Goal: Task Accomplishment & Management: Complete application form

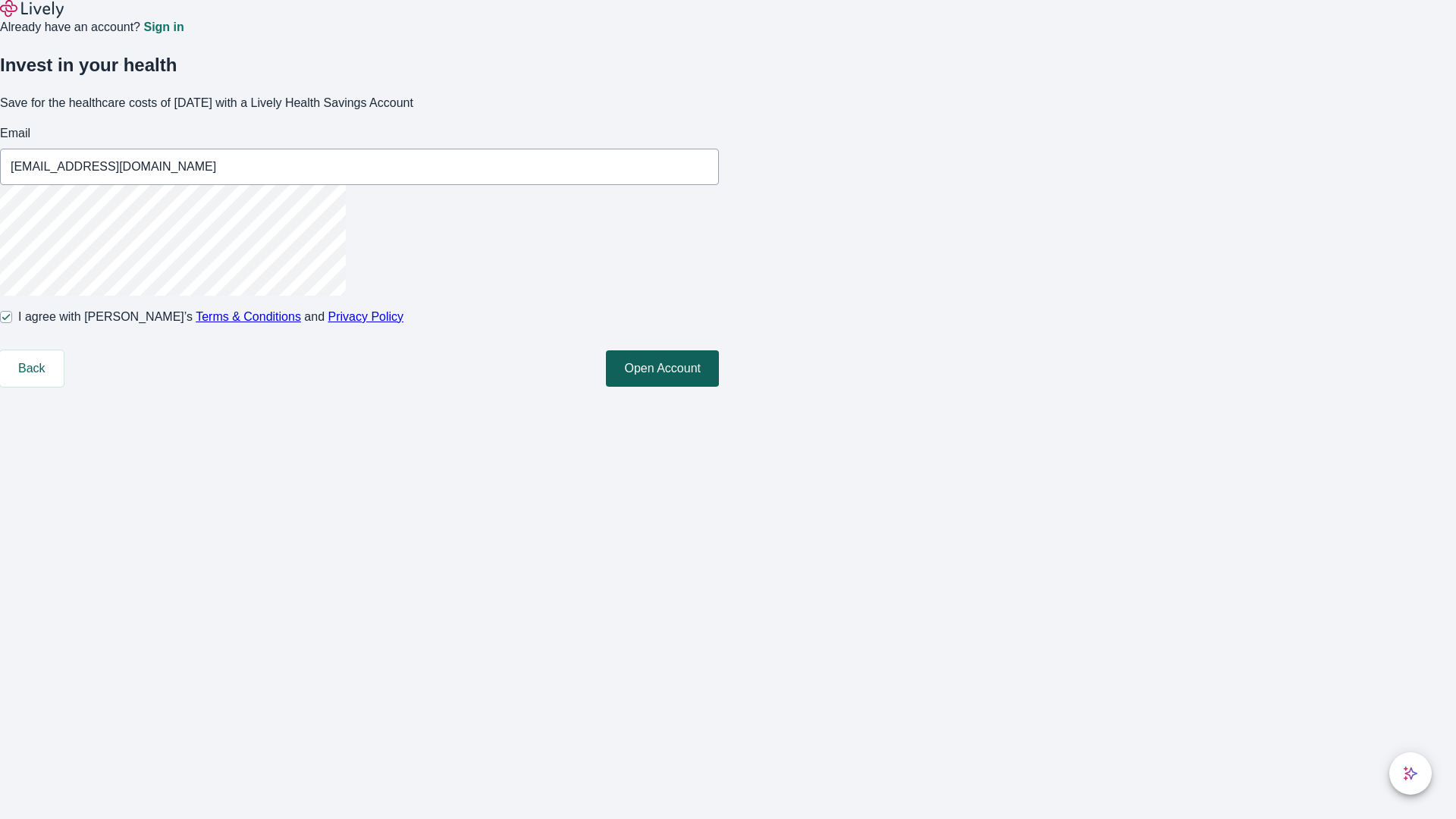
click at [719, 387] on button "Open Account" at bounding box center [663, 369] width 113 height 37
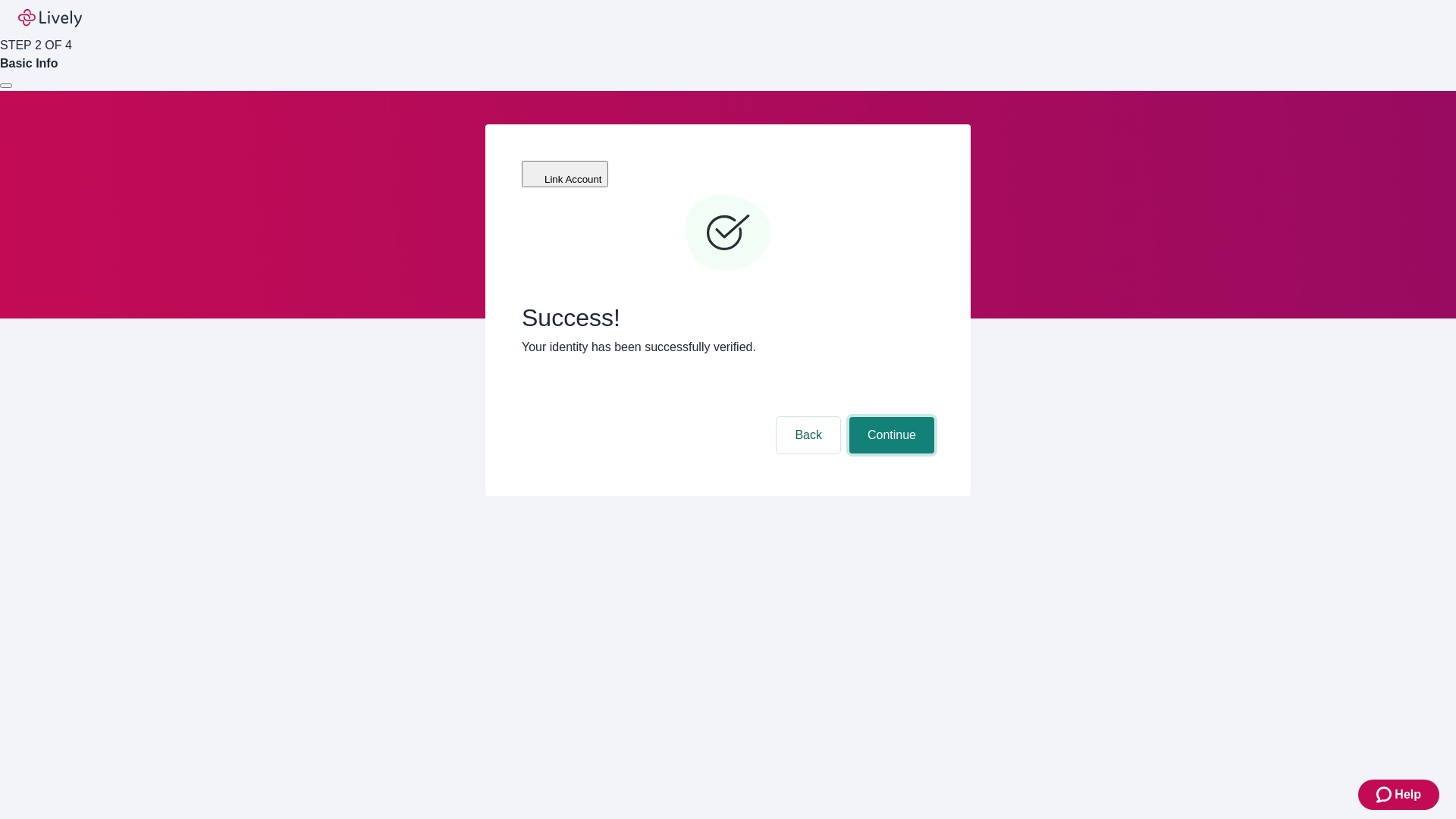
click at [890, 417] on button "Continue" at bounding box center [891, 436] width 85 height 37
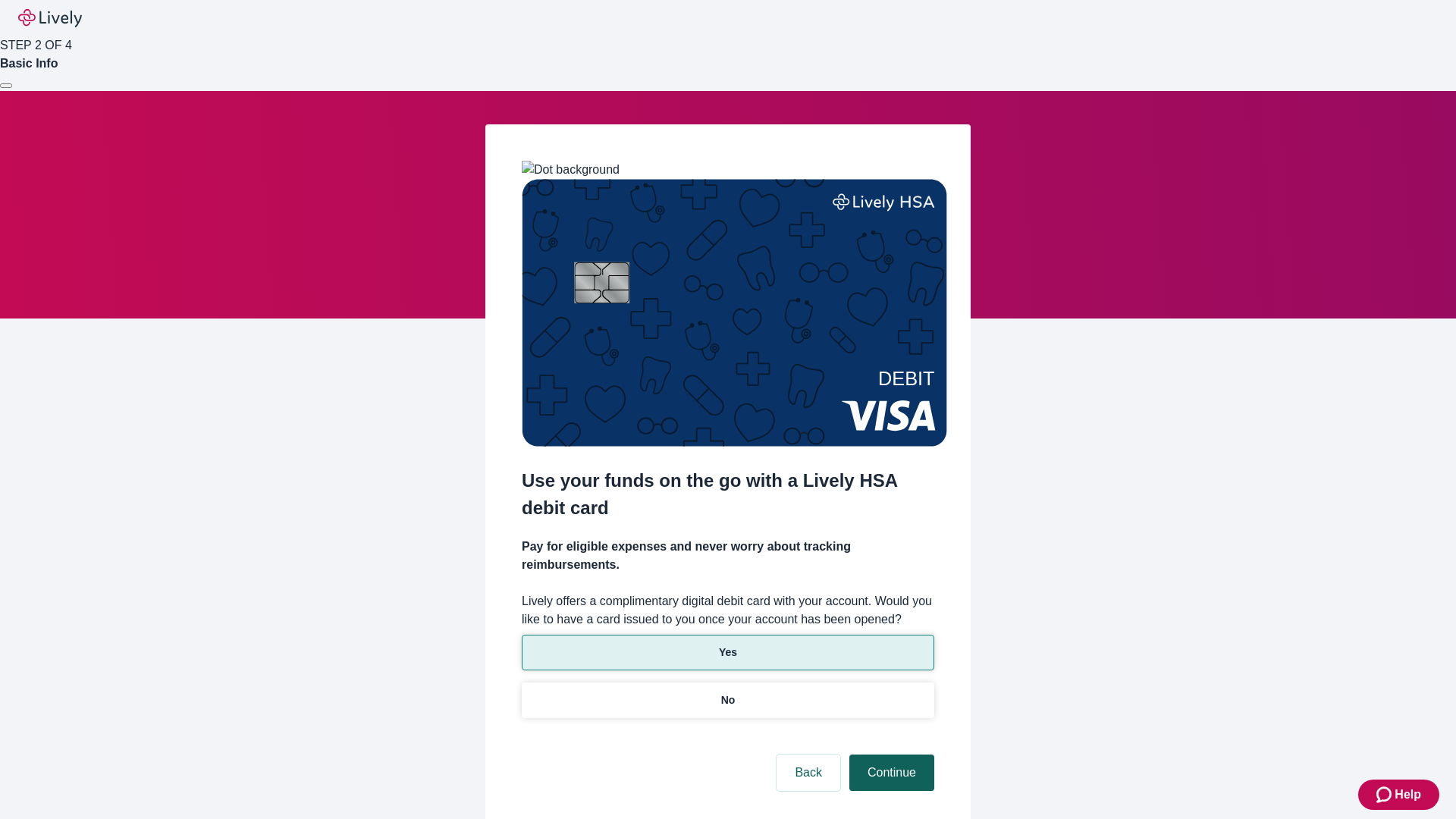
click at [728, 645] on p "Yes" at bounding box center [728, 653] width 18 height 16
click at [890, 755] on button "Continue" at bounding box center [891, 773] width 85 height 37
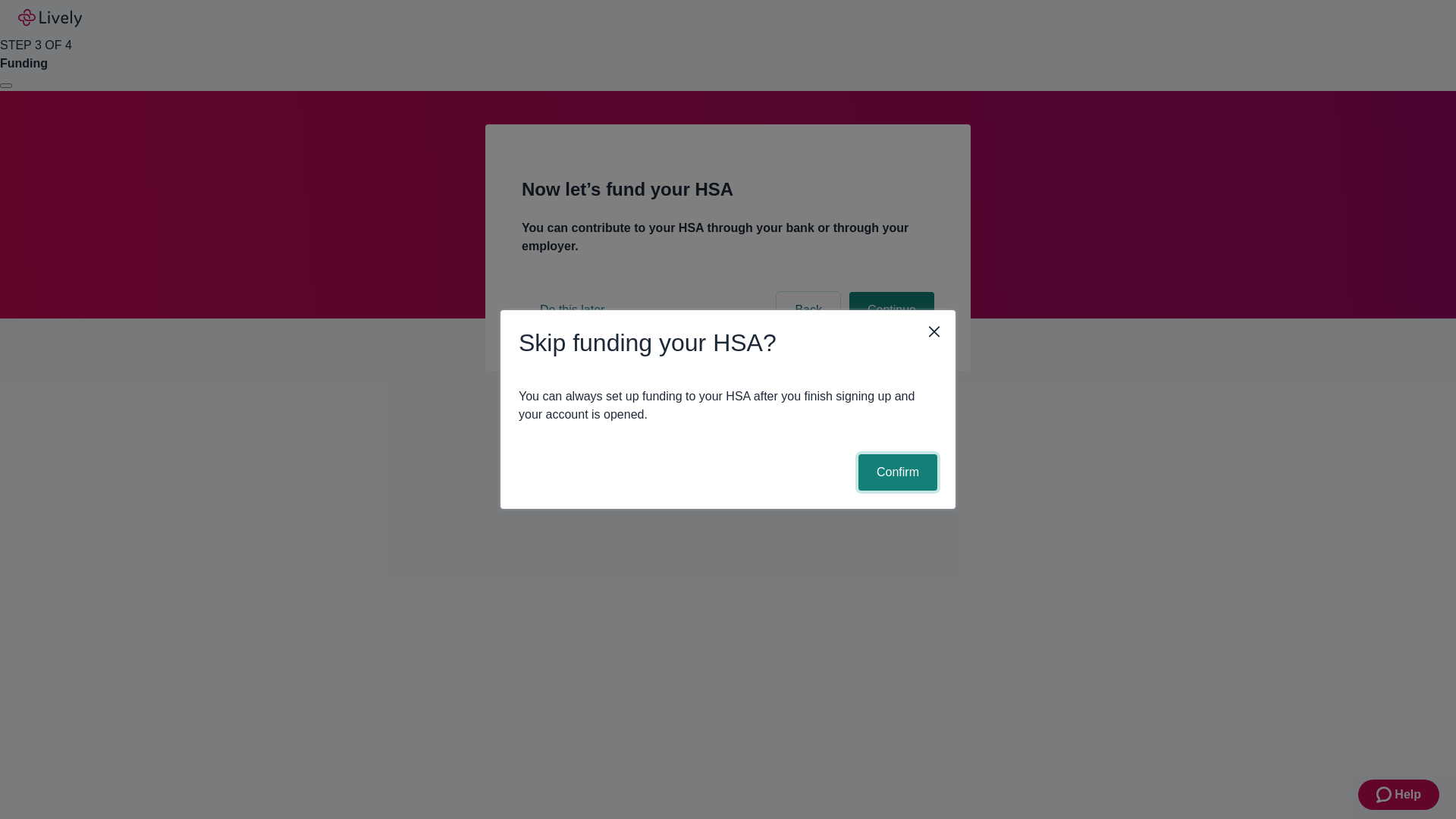
click at [896, 472] on button "Confirm" at bounding box center [897, 472] width 79 height 37
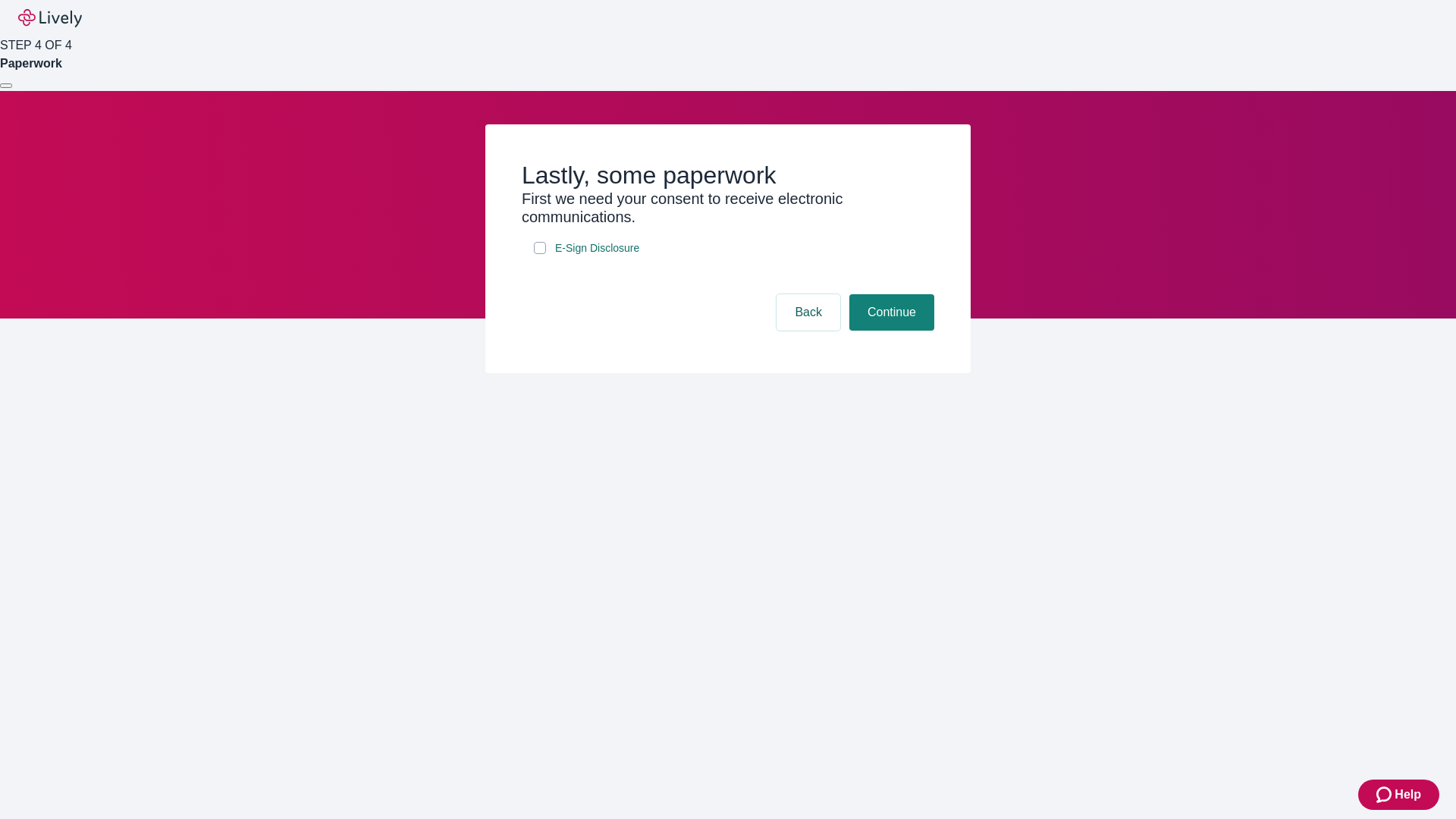
click at [540, 254] on input "E-Sign Disclosure" at bounding box center [540, 248] width 12 height 12
checkbox input "true"
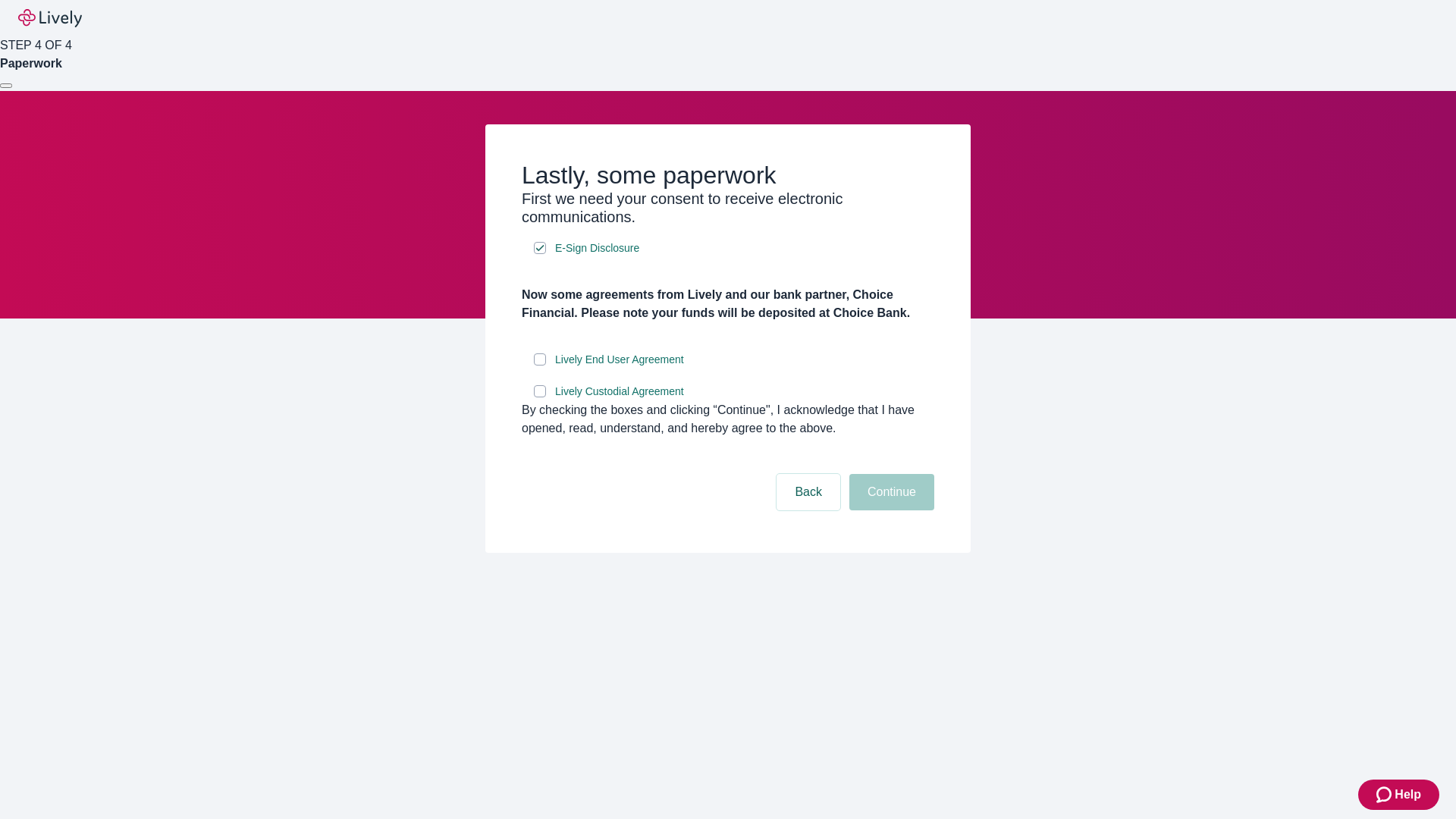
click at [540, 366] on input "Lively End User Agreement" at bounding box center [540, 360] width 12 height 12
checkbox input "true"
click at [540, 397] on input "Lively Custodial Agreement" at bounding box center [540, 391] width 12 height 12
checkbox input "true"
click at [890, 511] on button "Continue" at bounding box center [891, 492] width 85 height 37
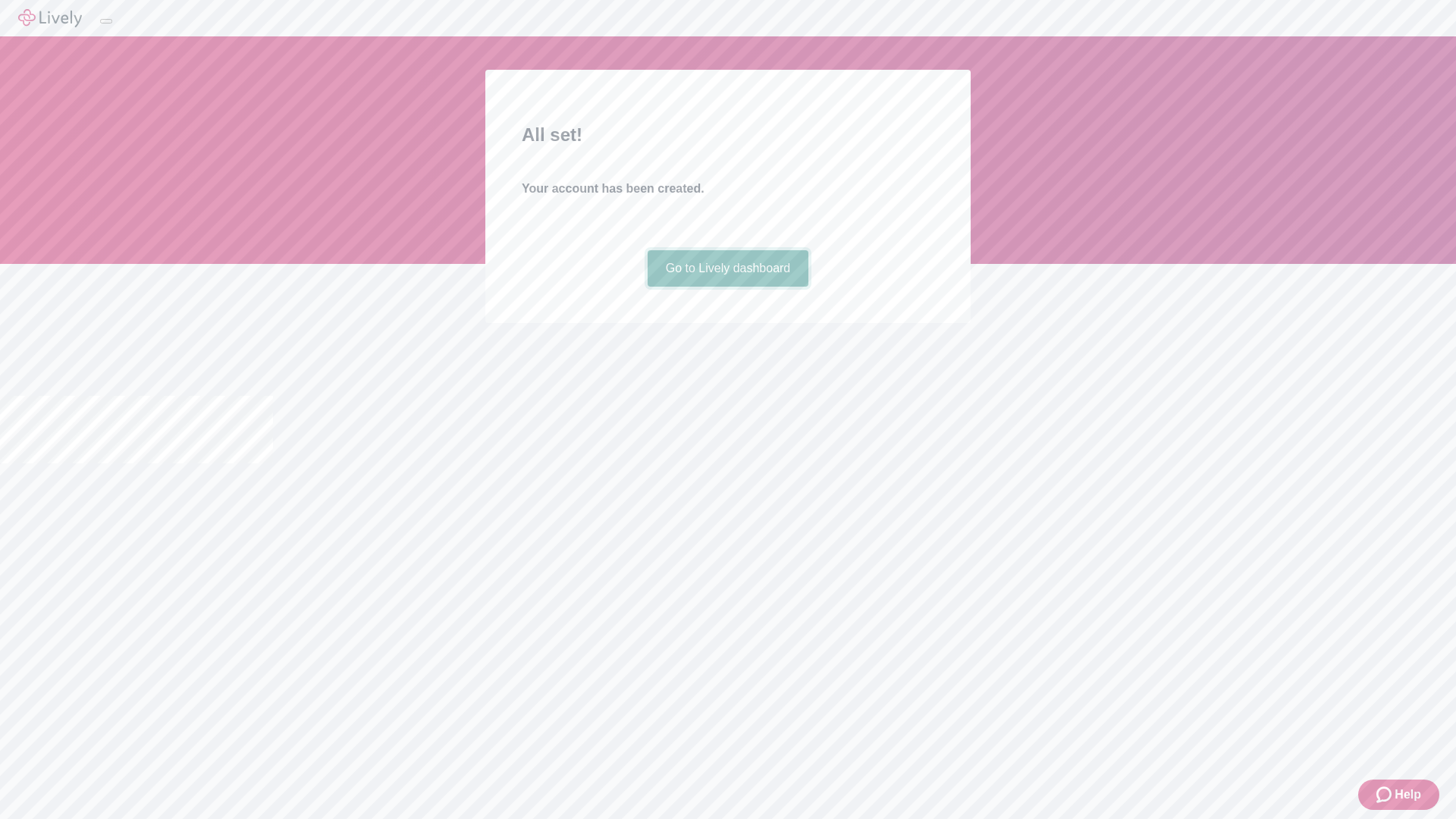
click at [728, 287] on link "Go to Lively dashboard" at bounding box center [728, 268] width 161 height 37
